Goal: Task Accomplishment & Management: Manage account settings

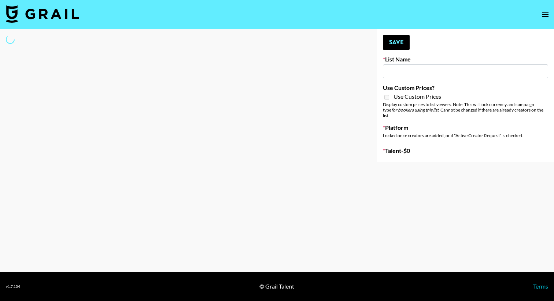
type input "GoVanni Campaign"
select select "Song"
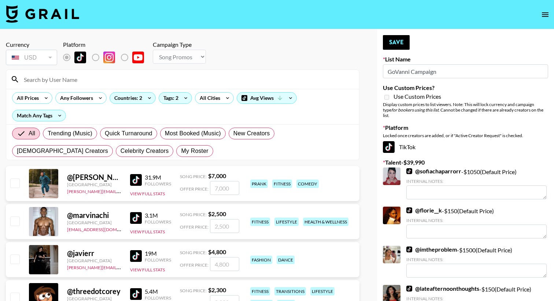
click at [194, 79] on input at bounding box center [186, 80] width 335 height 12
type input "k"
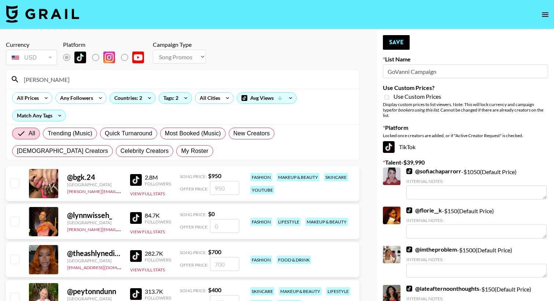
click at [38, 81] on input "lynn" at bounding box center [186, 80] width 335 height 12
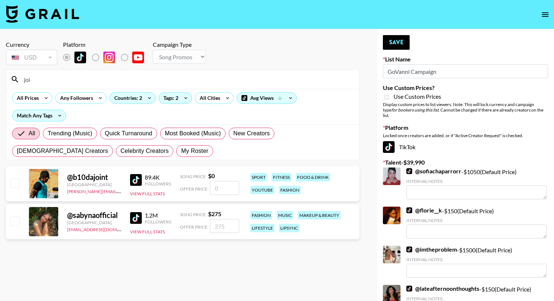
click at [46, 79] on input "joi" at bounding box center [186, 80] width 335 height 12
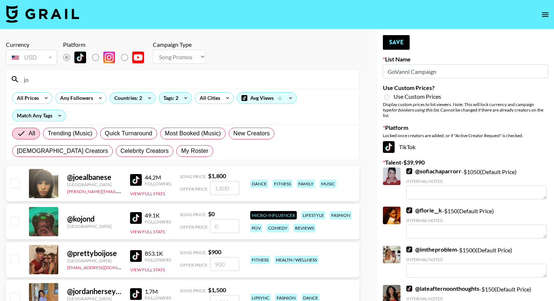
type input "j"
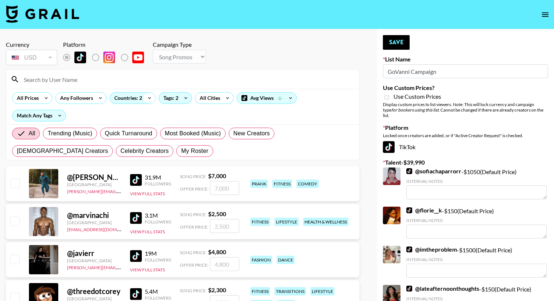
click at [151, 99] on icon at bounding box center [150, 98] width 12 height 11
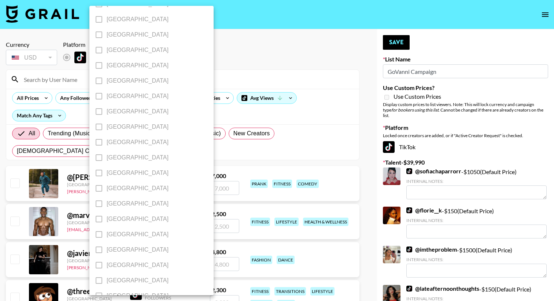
scroll to position [553, 0]
click at [276, 79] on div at bounding box center [277, 150] width 554 height 301
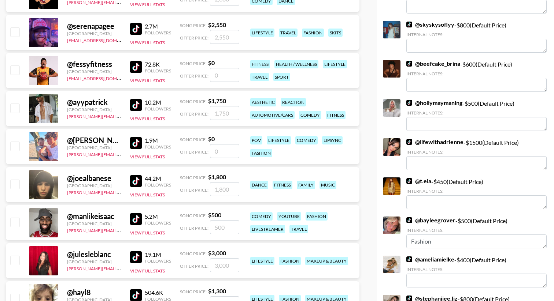
scroll to position [0, 0]
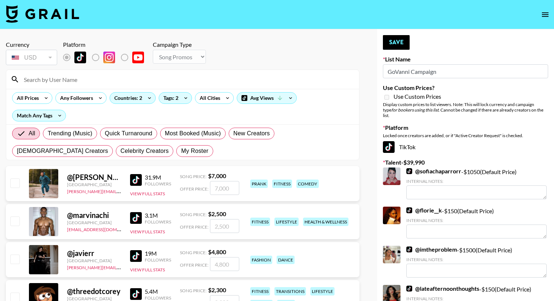
click at [269, 78] on input at bounding box center [186, 80] width 335 height 12
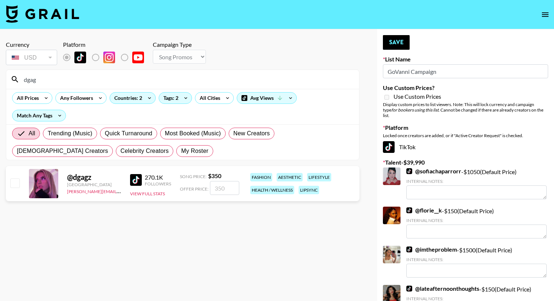
type input "dgag"
click at [8, 186] on div "@ dgagz United States ariel.roache@grail-talent.com 270.1K Followers View Full …" at bounding box center [183, 183] width 354 height 35
click at [11, 183] on input "checkbox" at bounding box center [14, 183] width 9 height 9
checkbox input "true"
type input "350"
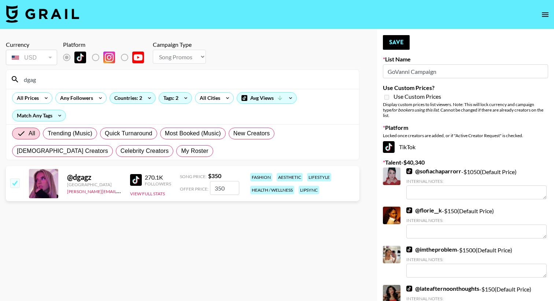
click at [77, 74] on input "dgag" at bounding box center [186, 80] width 335 height 12
click at [74, 80] on input "dgag" at bounding box center [186, 80] width 335 height 12
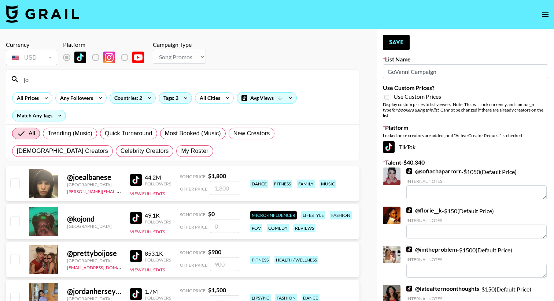
type input "j"
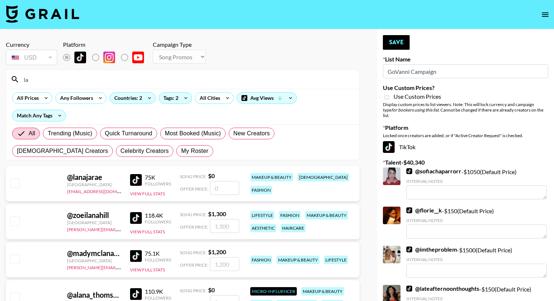
type input "l"
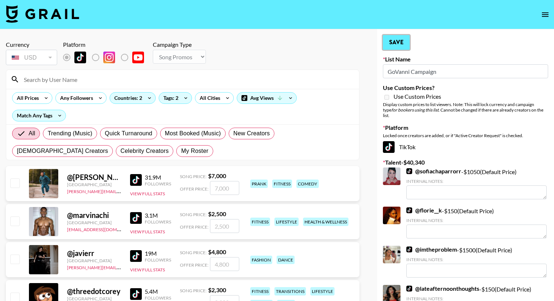
click at [396, 43] on button "Save" at bounding box center [396, 42] width 27 height 15
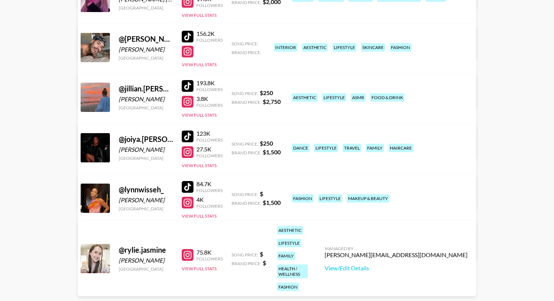
scroll to position [314, 0]
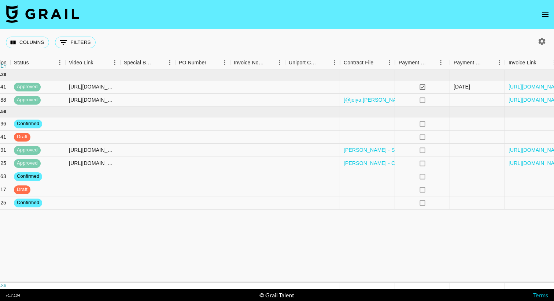
scroll to position [0, 662]
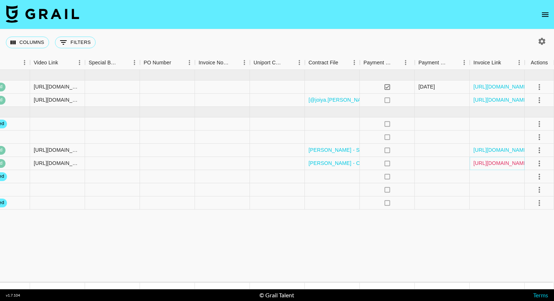
click at [491, 162] on link "https://in.xero.com/EO67gklZWruiaQtCeAuclhVCzV2GqCoD6tuQd1vb" at bounding box center [500, 163] width 55 height 7
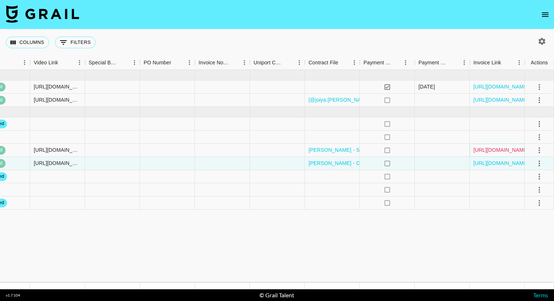
click at [475, 150] on link "[URL][DOMAIN_NAME]" at bounding box center [500, 150] width 55 height 7
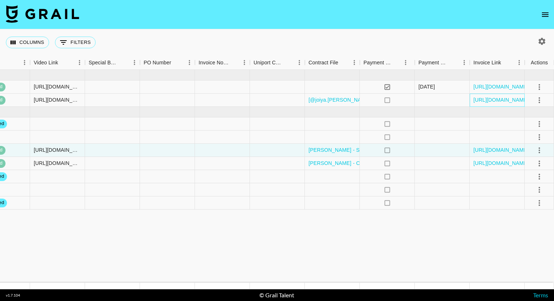
click at [490, 104] on div "[URL][DOMAIN_NAME]" at bounding box center [497, 100] width 55 height 13
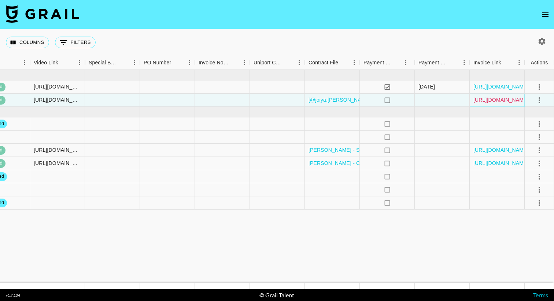
click at [488, 99] on link "[URL][DOMAIN_NAME]" at bounding box center [500, 99] width 55 height 7
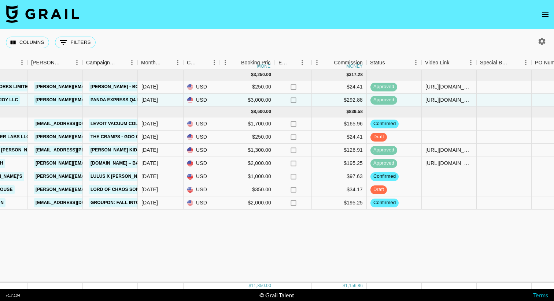
scroll to position [0, 271]
